Goal: Check status: Check status

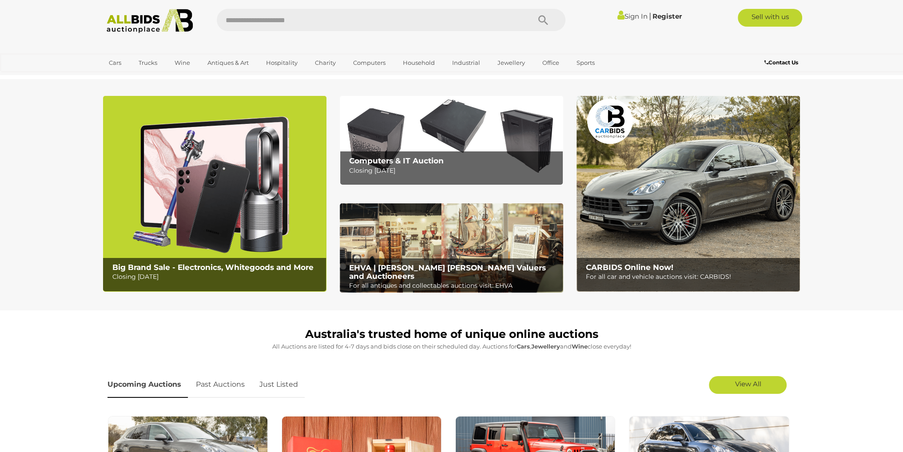
click at [629, 16] on link "Sign In" at bounding box center [633, 16] width 30 height 8
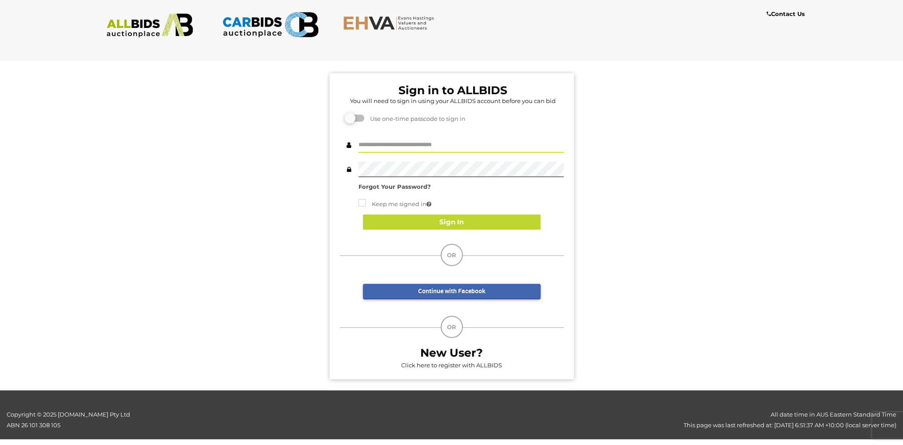
click at [412, 144] on input "text" at bounding box center [461, 145] width 205 height 16
type input "**********"
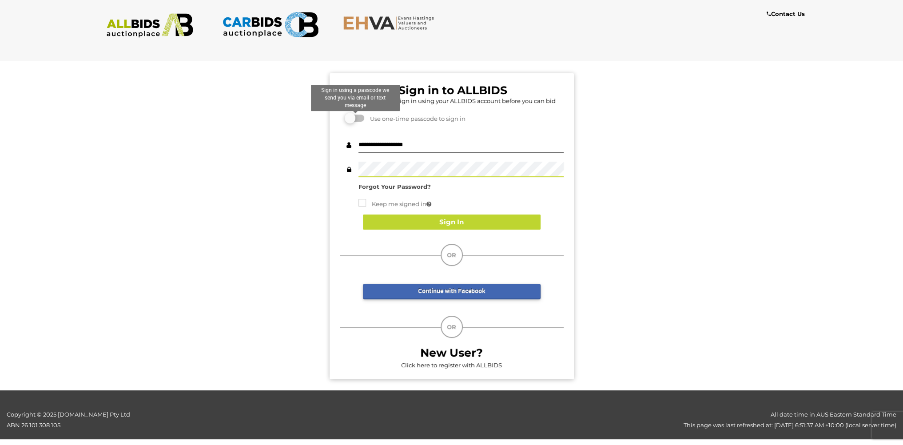
click at [361, 117] on label at bounding box center [356, 118] width 18 height 7
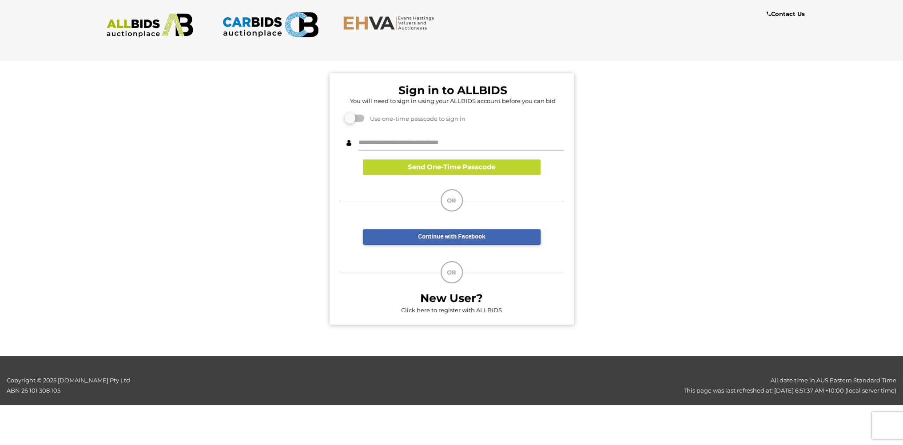
click at [455, 141] on input "text" at bounding box center [461, 143] width 205 height 16
type input "**********"
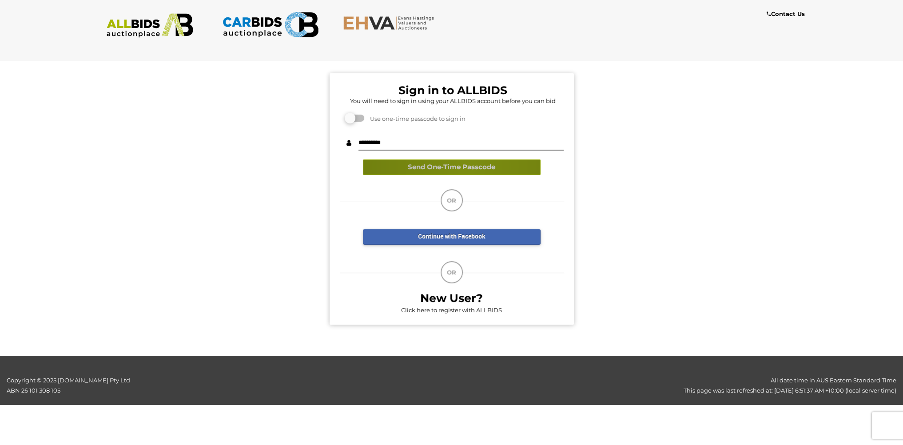
click at [466, 165] on button "Send One-Time Passcode" at bounding box center [452, 168] width 178 height 16
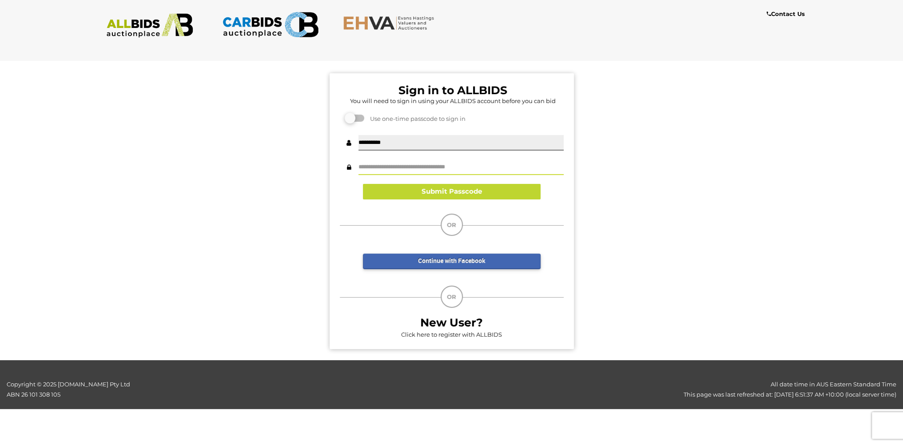
click at [457, 164] on input "text" at bounding box center [461, 168] width 205 height 16
click at [509, 165] on input "text" at bounding box center [461, 168] width 205 height 16
type input "******"
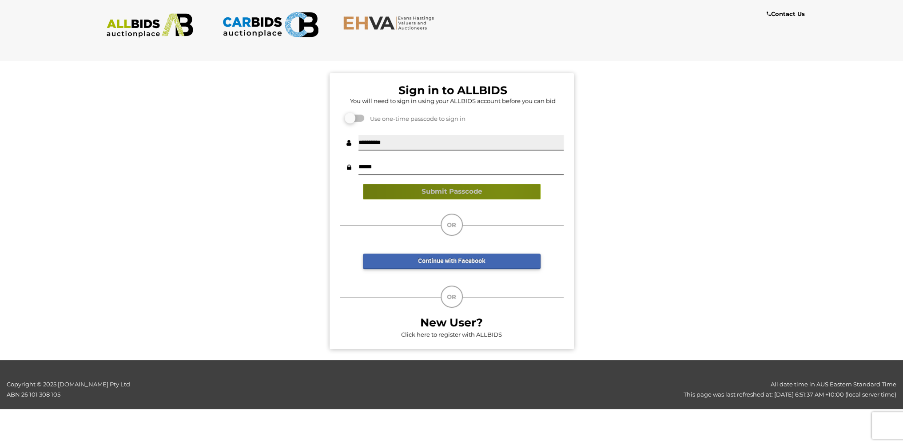
click at [504, 188] on button "Submit Passcode" at bounding box center [452, 192] width 178 height 16
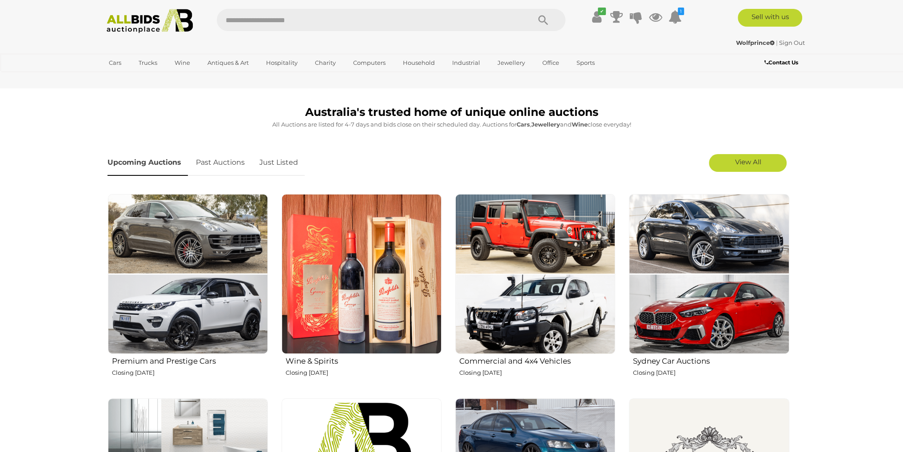
scroll to position [221, 0]
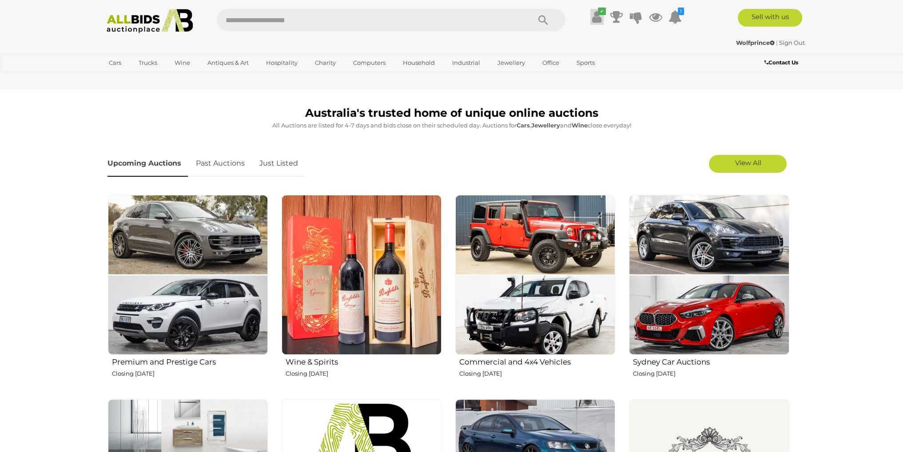
click at [600, 15] on icon "✔" at bounding box center [602, 12] width 8 height 8
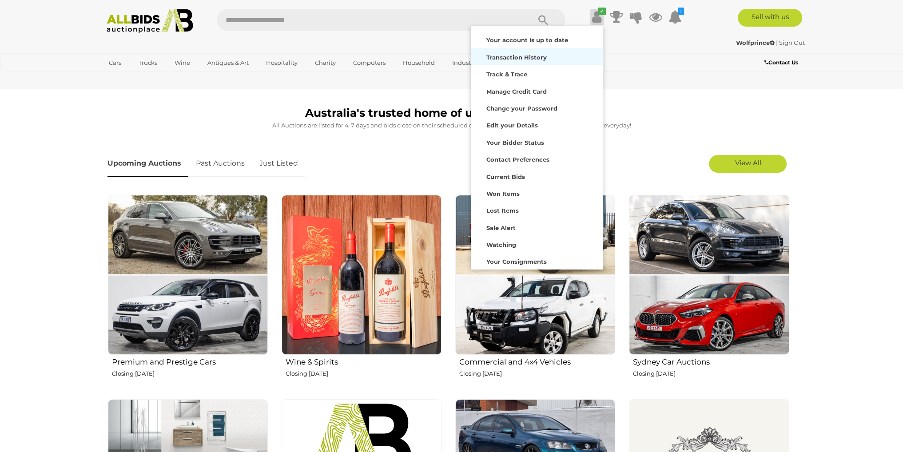
click at [539, 55] on strong "Transaction History" at bounding box center [517, 57] width 60 height 7
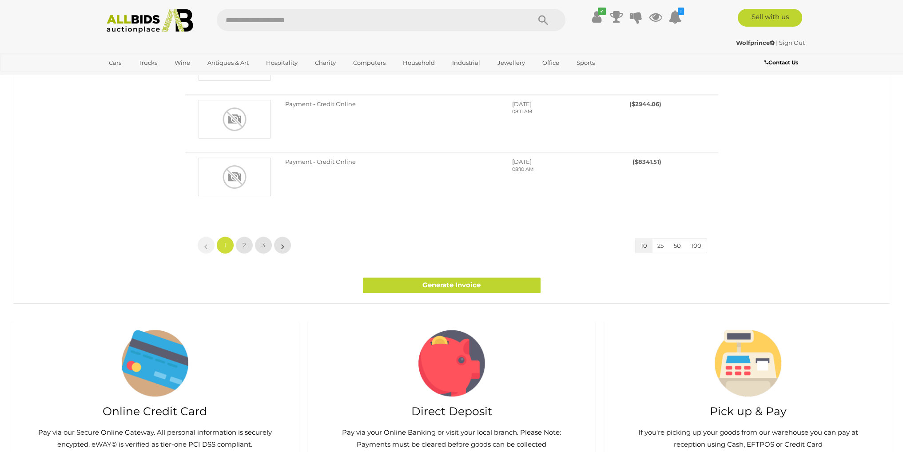
scroll to position [578, 0]
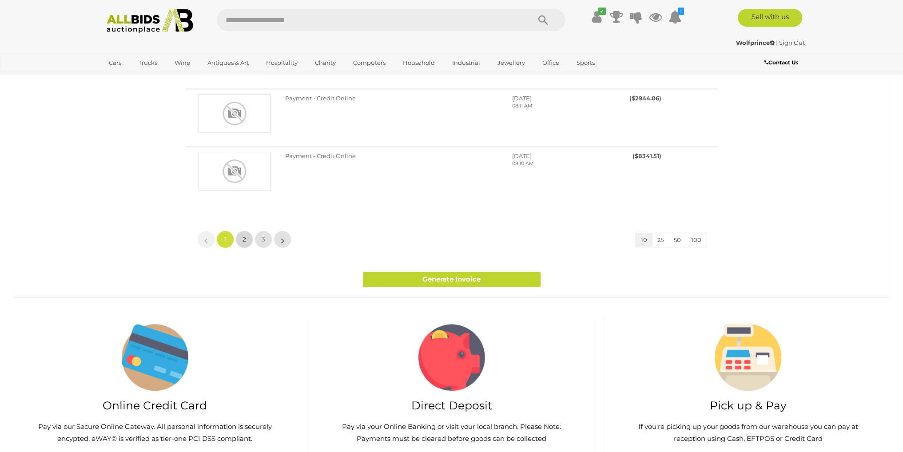
click at [247, 239] on link "2" at bounding box center [245, 240] width 18 height 18
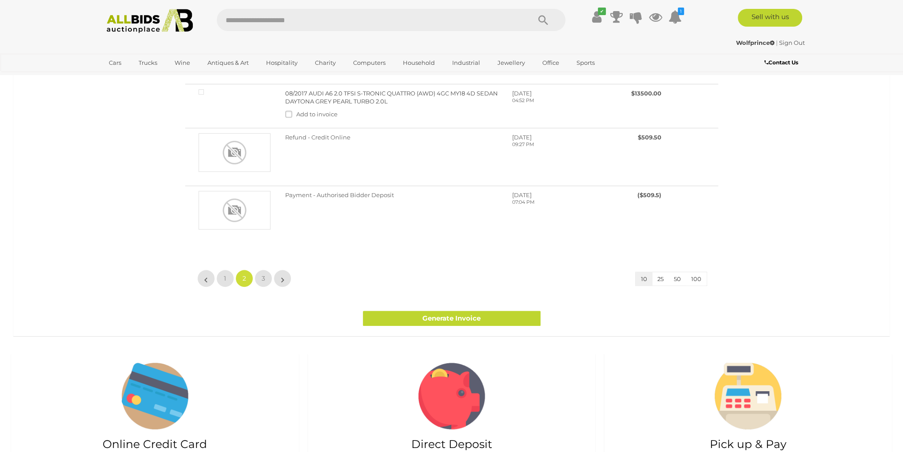
scroll to position [444, 0]
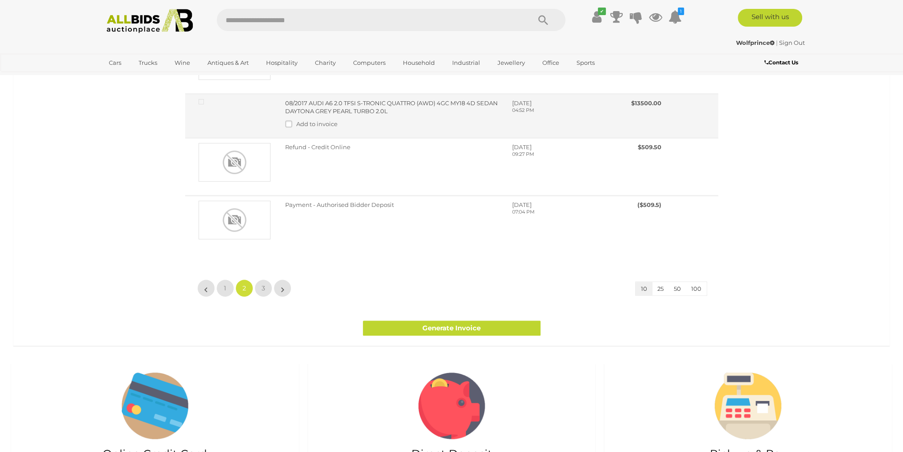
click at [373, 115] on link "08/2017 AUDI A6 2.0 TFSI S-TRONIC QUATTRO (AWD) 4GC MY18 4D SEDAN DAYTONA GREY …" at bounding box center [391, 108] width 213 height 16
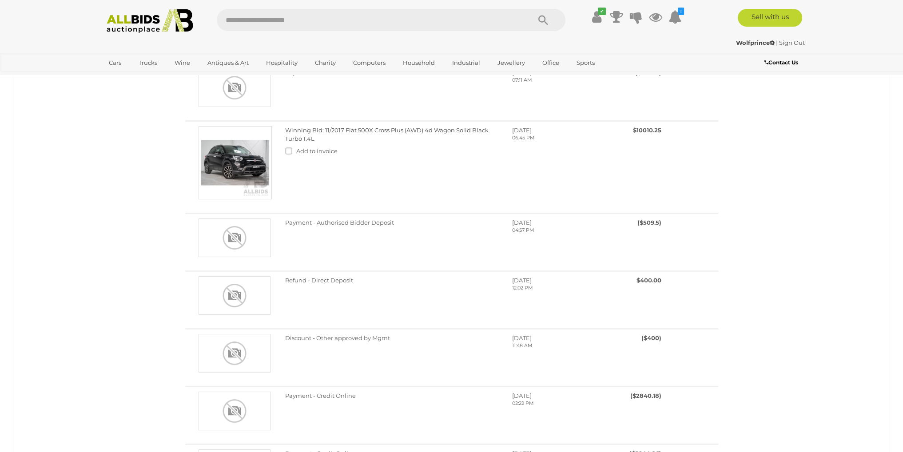
scroll to position [191, 0]
